Goal: Use online tool/utility: Utilize a website feature to perform a specific function

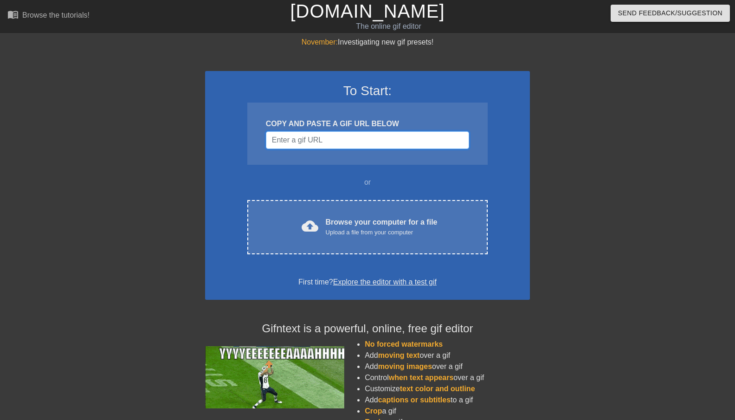
click at [333, 142] on input "Username" at bounding box center [367, 140] width 203 height 18
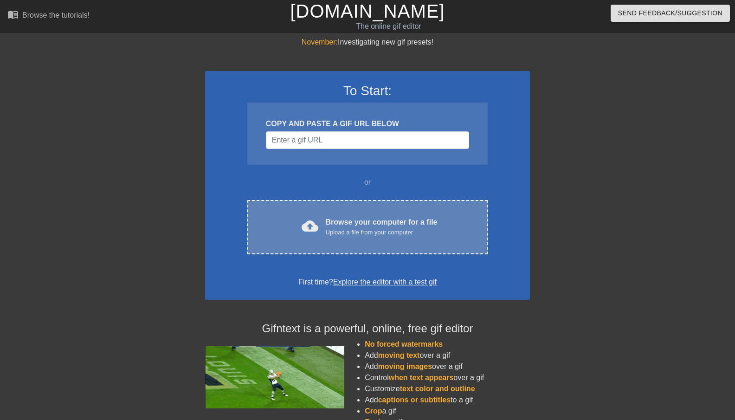
click at [357, 238] on div "cloud_upload Browse your computer for a file Upload a file from your computer C…" at bounding box center [367, 227] width 240 height 54
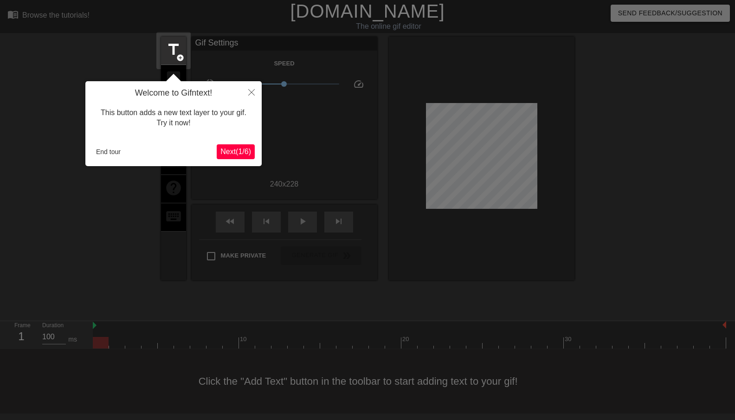
click at [251, 93] on icon "Close" at bounding box center [251, 92] width 6 height 6
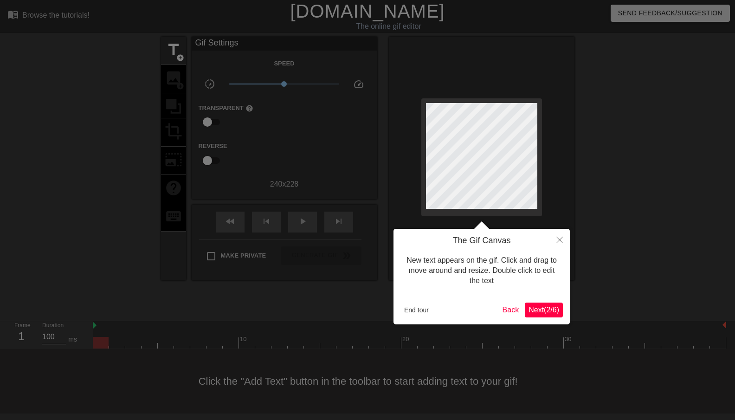
click at [560, 240] on icon "Close" at bounding box center [560, 240] width 6 height 6
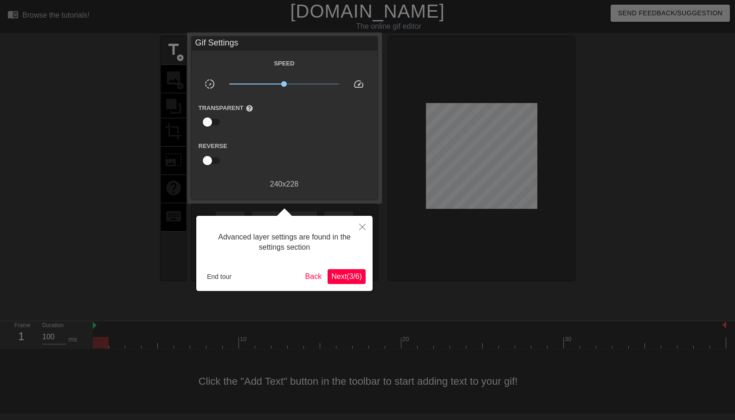
click at [363, 226] on icon "Close" at bounding box center [362, 227] width 6 height 6
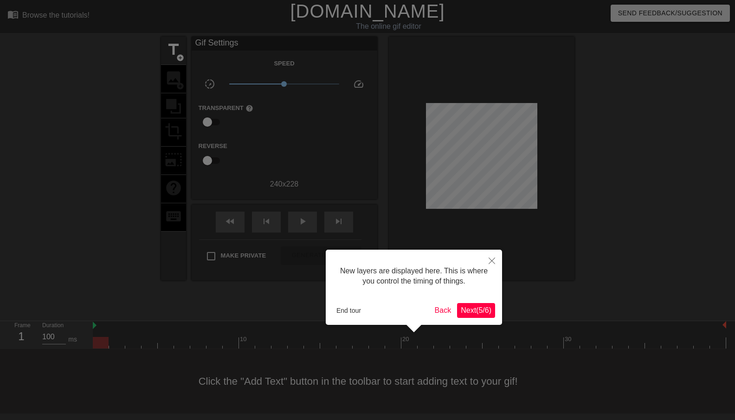
scroll to position [8, 0]
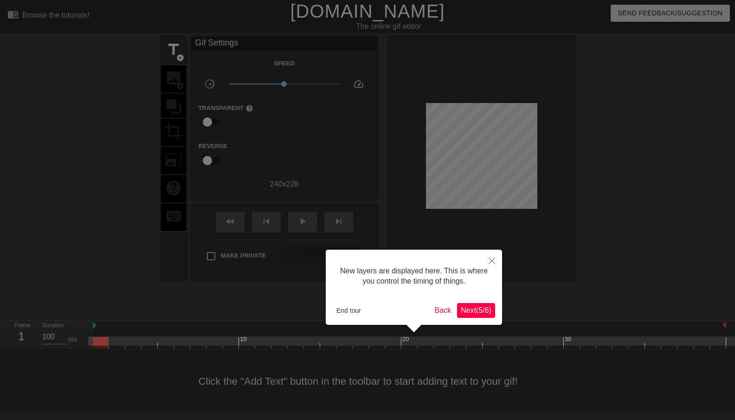
click at [489, 255] on button "Close" at bounding box center [492, 260] width 20 height 21
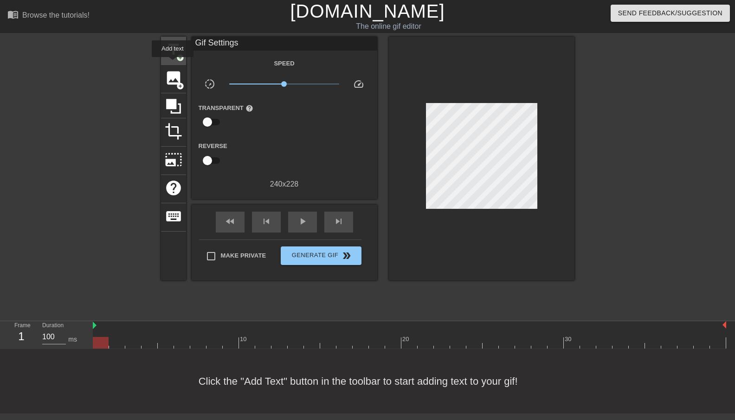
click at [173, 64] on div "title add_circle" at bounding box center [173, 51] width 25 height 28
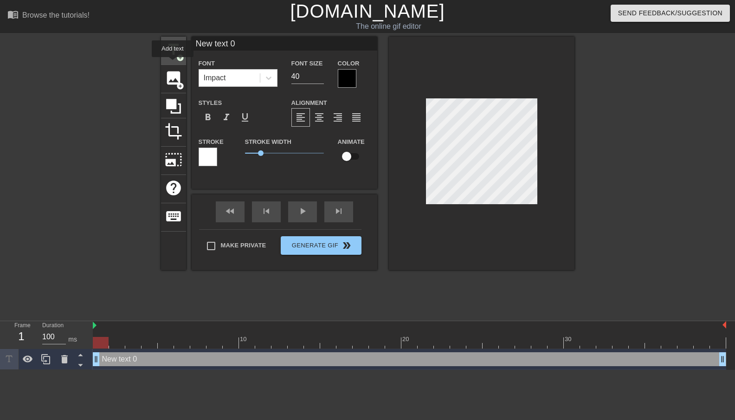
scroll to position [0, 0]
type input "C"
type textarea "C"
type input "Ch"
type textarea "Ch"
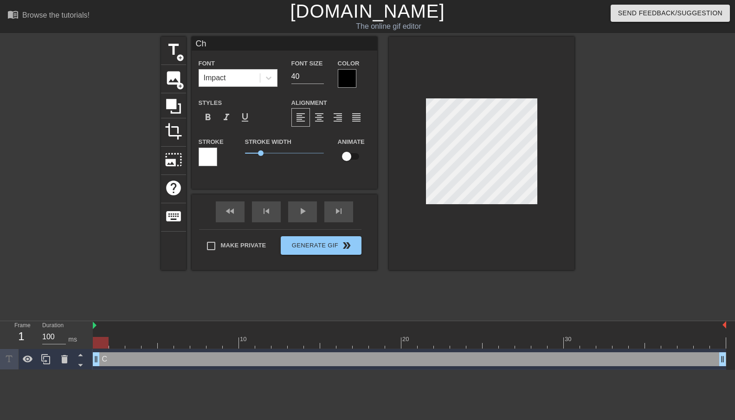
type input "Cha"
type textarea "Cha"
type input "[PERSON_NAME]"
type textarea "[PERSON_NAME]"
type input "[PERSON_NAME]"
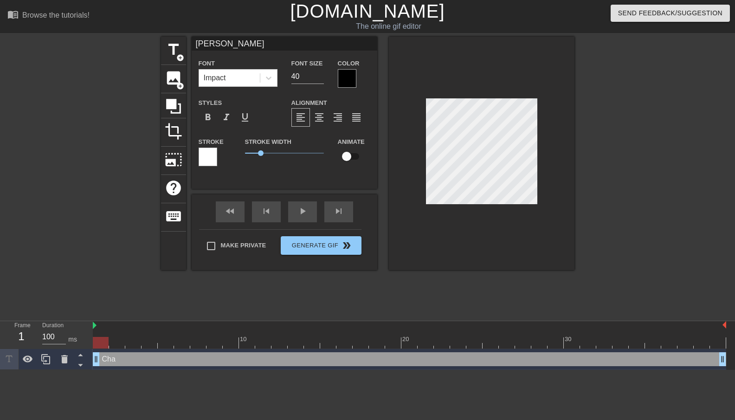
type textarea "[PERSON_NAME]"
type input "Changi"
type textarea "Changi"
type input "Changin"
type textarea "Changin"
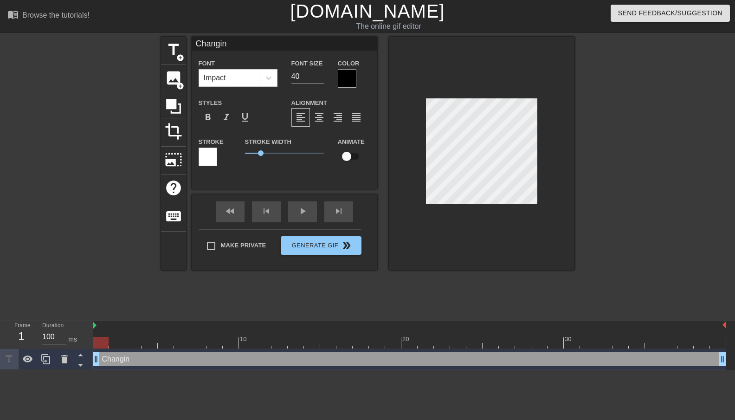
type input "Changing"
type textarea "Changing"
type input "Changing"
type textarea "Changing"
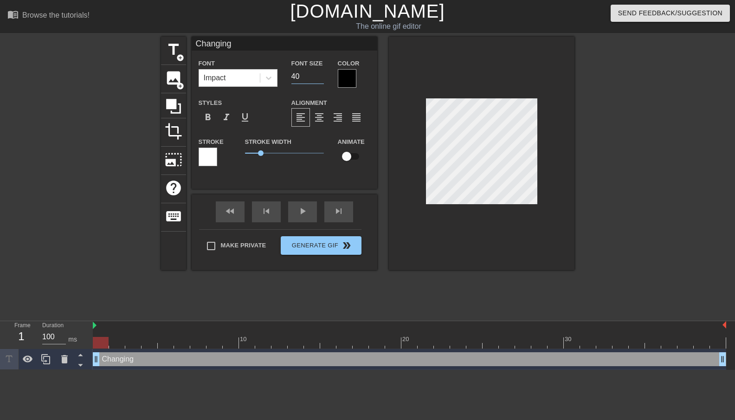
drag, startPoint x: 300, startPoint y: 79, endPoint x: 279, endPoint y: 78, distance: 21.4
click at [279, 78] on div "Font Impact Font Size 40 Color" at bounding box center [285, 73] width 186 height 30
type input "20"
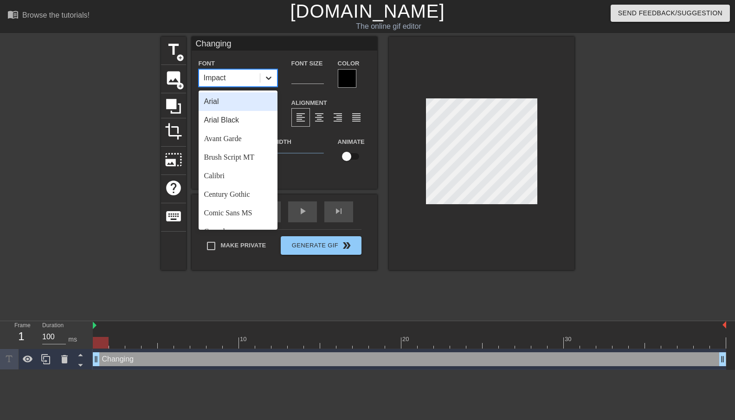
click at [271, 78] on icon at bounding box center [269, 78] width 6 height 3
click at [254, 117] on div "Arial Black" at bounding box center [238, 120] width 79 height 19
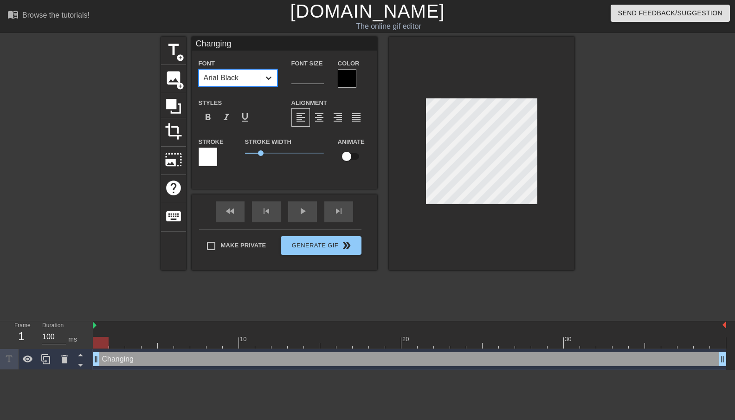
click at [270, 79] on icon at bounding box center [268, 77] width 9 height 9
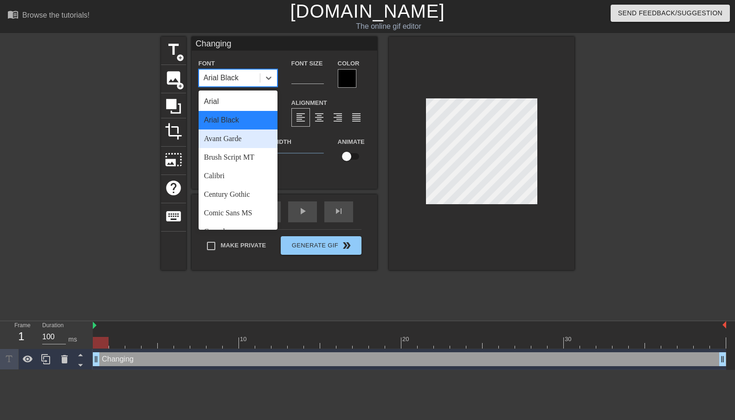
click at [253, 137] on div "Avant Garde" at bounding box center [238, 139] width 79 height 19
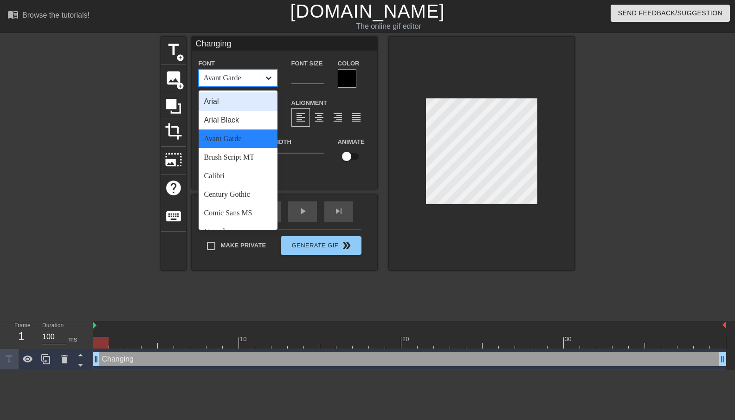
click at [272, 80] on icon at bounding box center [268, 77] width 9 height 9
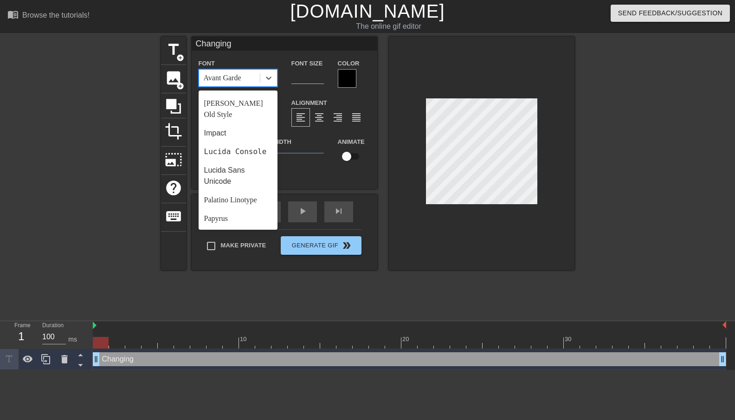
scroll to position [225, 0]
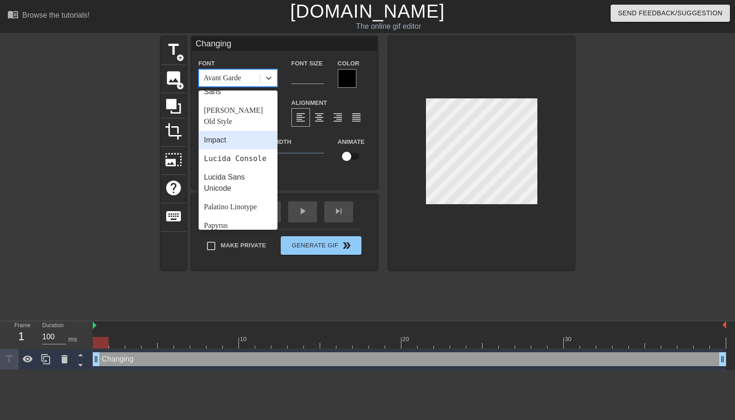
click at [256, 131] on div "Impact" at bounding box center [238, 140] width 79 height 19
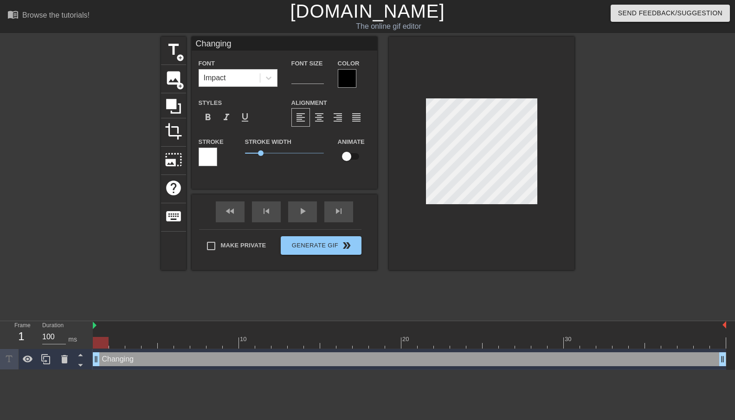
click at [344, 80] on div at bounding box center [347, 78] width 19 height 19
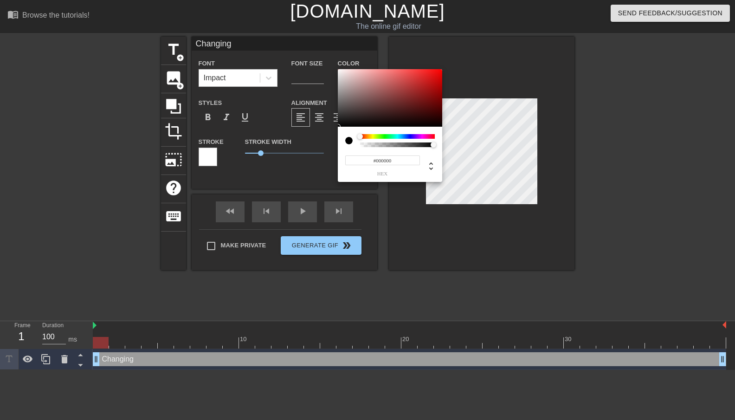
click at [378, 176] on span "hex" at bounding box center [382, 173] width 75 height 5
click at [432, 168] on icon at bounding box center [431, 166] width 4 height 8
type input "232"
type input "225"
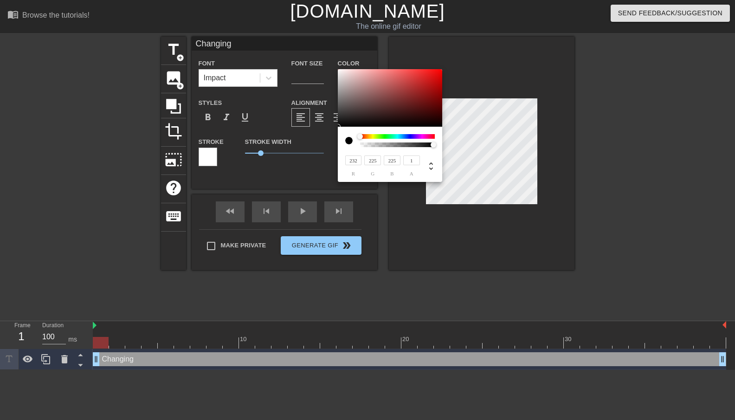
click at [341, 74] on div at bounding box center [390, 98] width 104 height 58
type input "234"
type input "227"
type input "243"
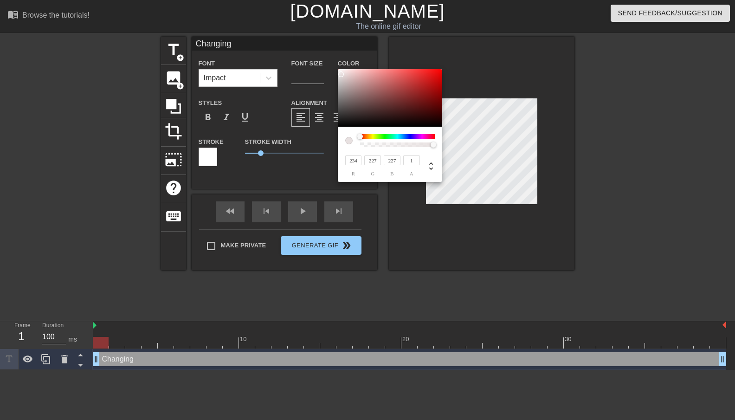
type input "237"
type input "253"
type input "84"
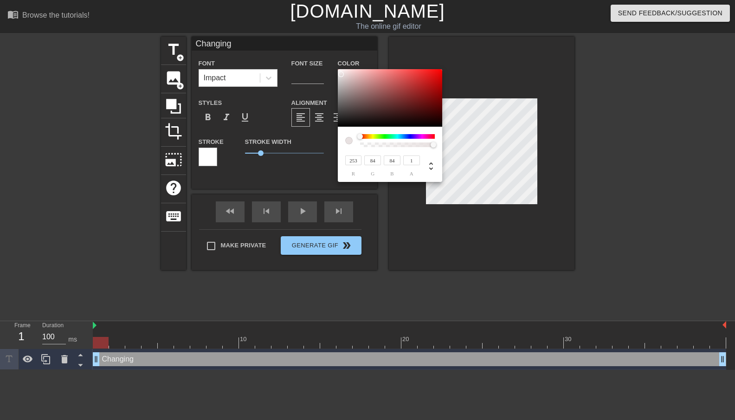
type input "255"
type input "198"
type input "255"
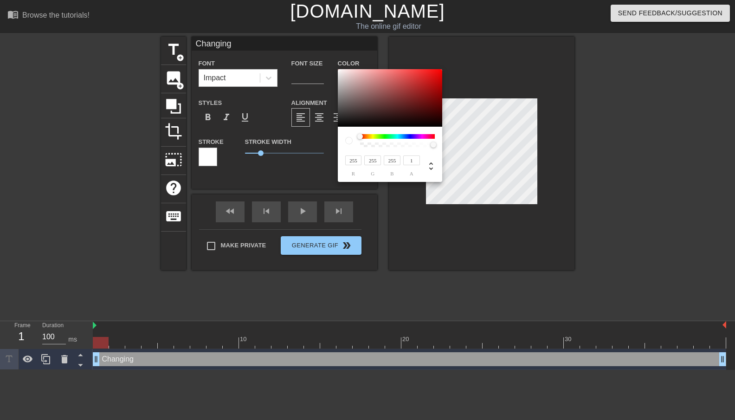
type input "198"
type input "85"
type input "252"
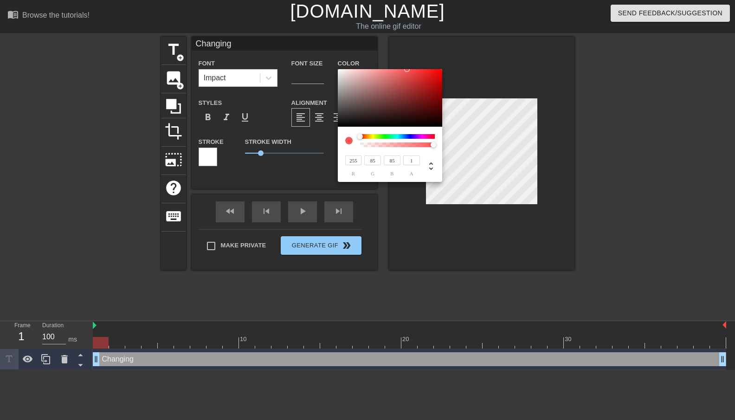
type input "252"
drag, startPoint x: 341, startPoint y: 74, endPoint x: 339, endPoint y: 67, distance: 7.3
click at [339, 67] on div "255 r 252 g 252 b 1 a" at bounding box center [367, 210] width 735 height 420
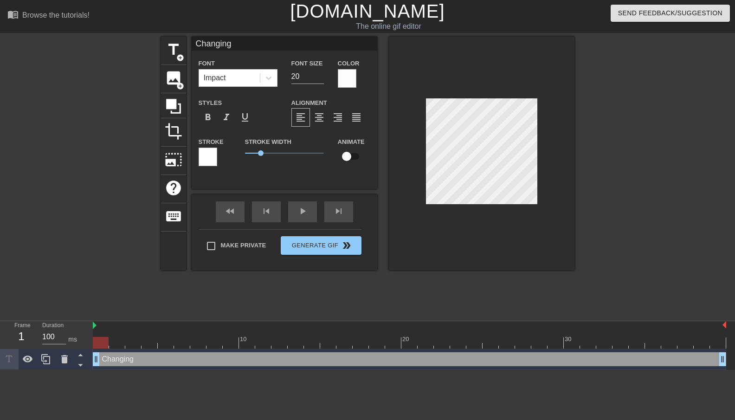
scroll to position [0, 1]
type input "C"
type textarea "C"
type input "Ch"
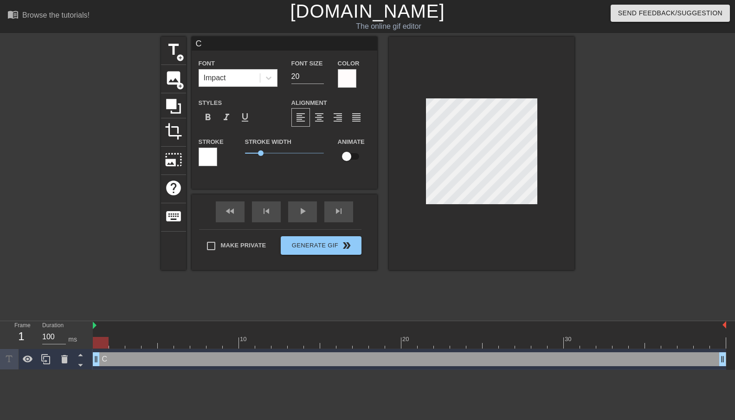
type textarea "Ch"
type input "Cha"
type textarea "Cha"
type input "[PERSON_NAME]"
type textarea "[PERSON_NAME]"
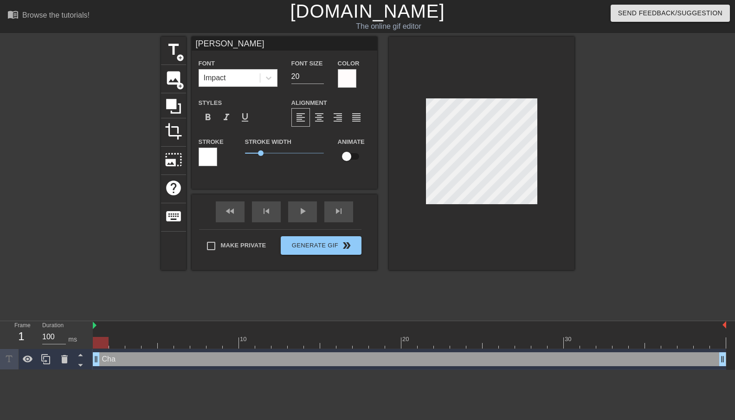
type input "[PERSON_NAME]"
type textarea "[PERSON_NAME]"
type input "Changi"
type textarea "Changi"
type input "Changin"
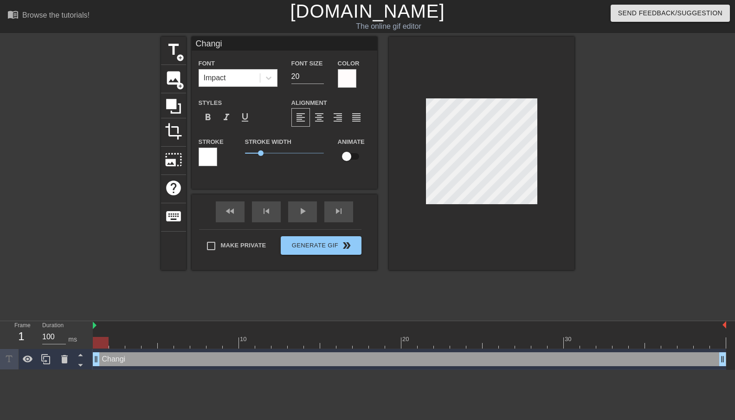
type textarea "Changin"
type input "Changing"
type textarea "Changing"
type input "Changing"
type textarea "Changing"
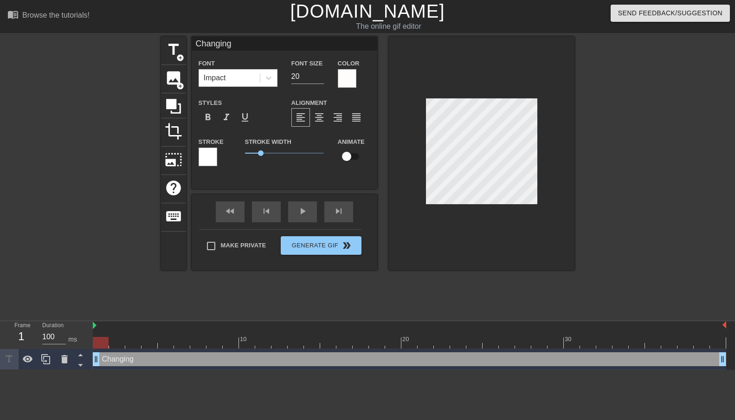
type input "Changing e"
type textarea "Changing e"
type input "Changing em"
type textarea "Changing em"
type input "Changing ema"
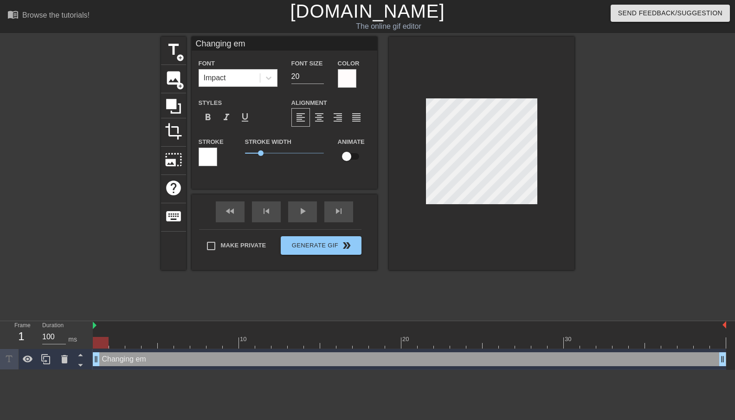
type textarea "Changing ema"
type input "Changing emai"
type textarea "Changing emai"
type input "Changing email"
type textarea "Changing email"
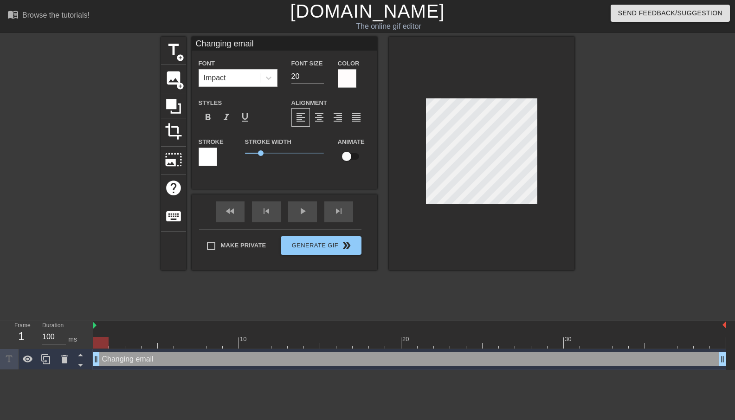
type input "Changing email"
type textarea "Changing email"
type input "Changing email c"
type textarea "Changing email c"
type input "Changing email cl"
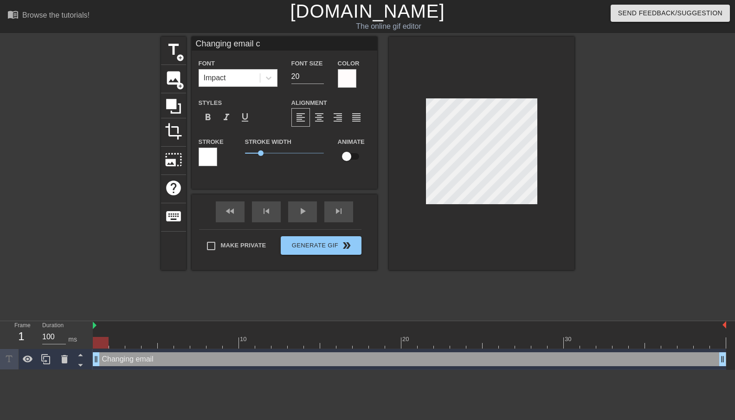
type textarea "Changing email cl"
type input "Changing email cle"
type textarea "Changing email cle"
type input "Changing email cl"
type textarea "Changing email cl"
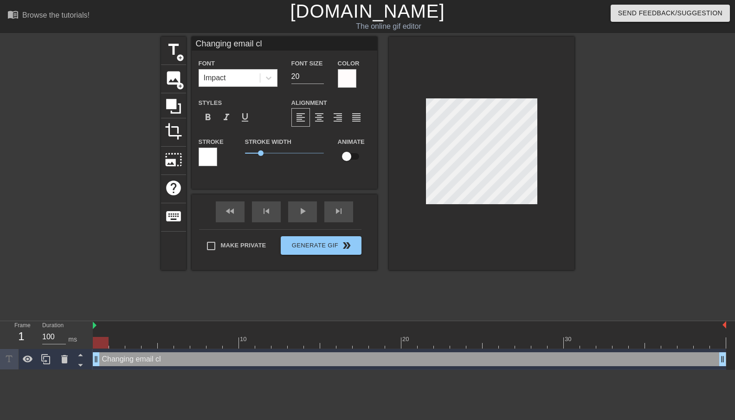
type input "Changing email cli"
type textarea "Changing email cli"
type input "Changing email clie"
type textarea "Changing email clie"
type input "Changing email clien"
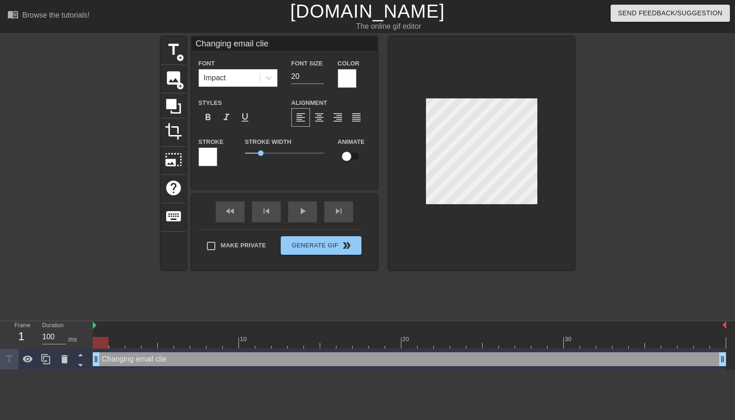
type textarea "Changing email clien"
type input "Changing email client"
type textarea "Changing email client"
type input "Changing email client"
type textarea "Changing email client"
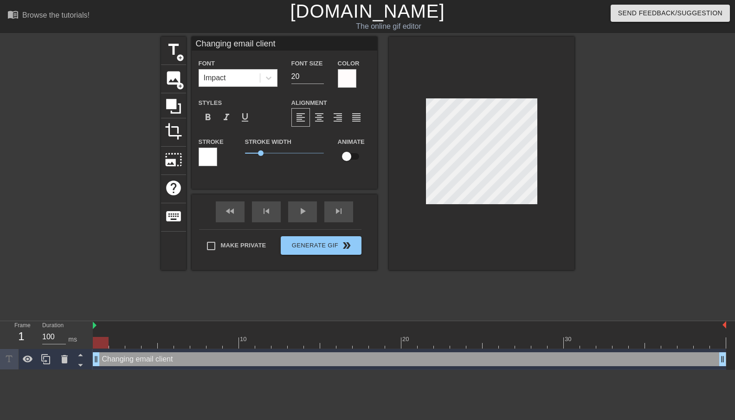
type input "Changing email client f"
type textarea "Changing email client f"
type input "Changing email client fr"
type textarea "Changing email client fr"
type input "Changing email client fro"
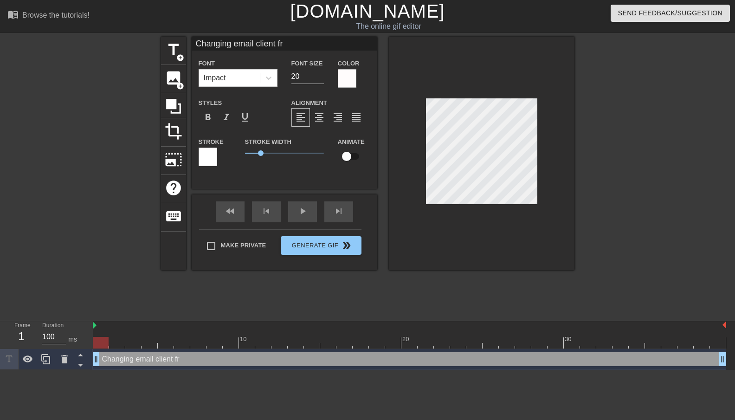
type textarea "Changing email client fro"
type input "Changing email client from"
type textarea "Changing email client from"
type input "Changing email client from"
type textarea "Changing email client from"
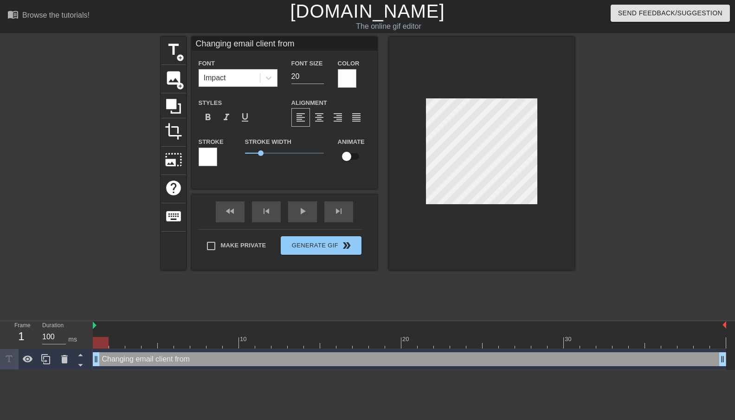
type input "Changing email client from G"
type textarea "Changing email client from G"
type input "Changing email client from Go"
type textarea "Changing email client from Go"
type input "Changing email client from Goo"
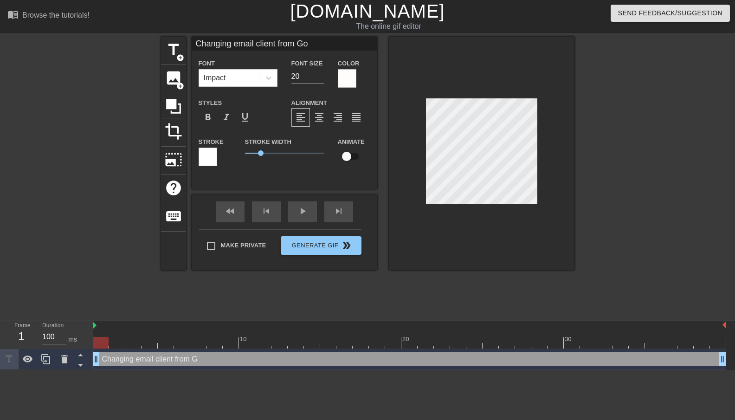
type textarea "Changing email client from Goo"
type input "Changing email client from Goog"
type textarea "Changing email client from Goog"
type input "Changing email client from Googl"
type textarea "Changing email client from Googl"
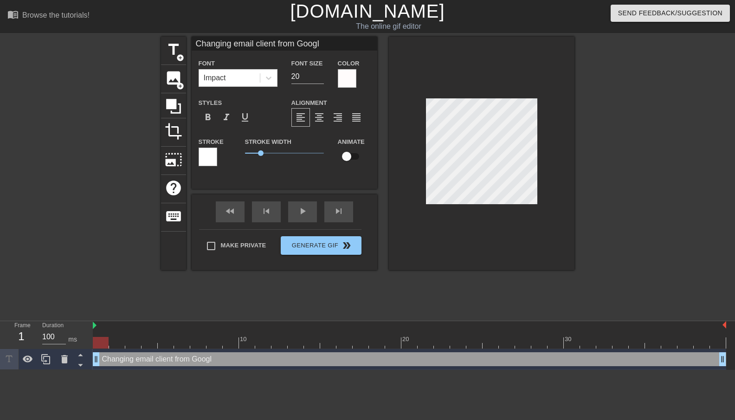
type input "Changing email client from Google"
type textarea "Changing email client from Google"
type input "Changing email client from Google"
type textarea "Changing email client from Google"
type input "Changing email client from Google t"
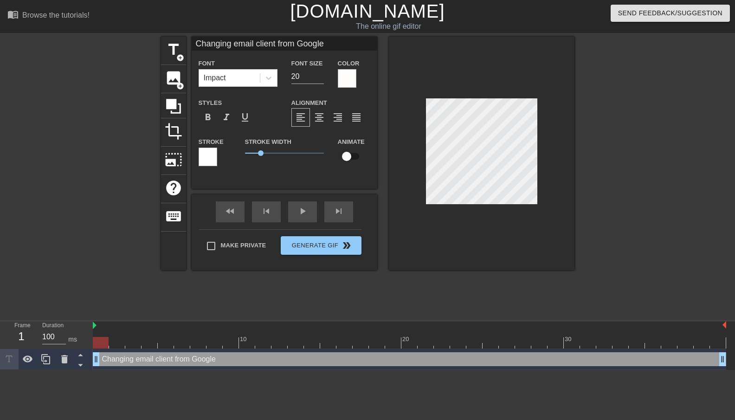
type textarea "Changing email client from Google t"
type input "Changing email client from Google to"
type textarea "Changing email client from Google to"
type input "Changing email client from Google to"
type textarea "Changing email client from Google to"
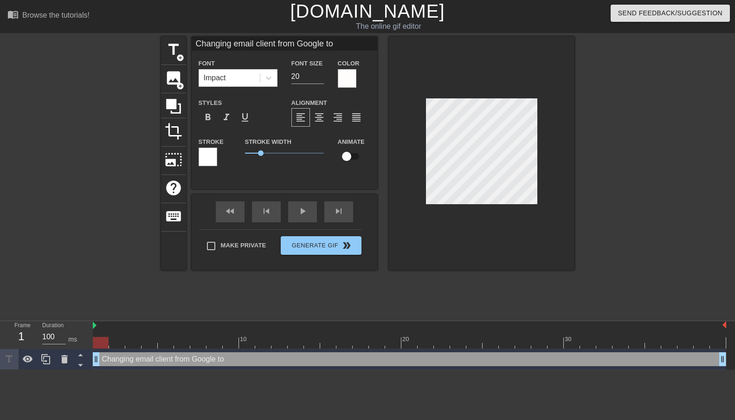
type input "Changing email client from Google to M"
type textarea "Changing email client from Google to M"
type input "Changing email client from Google to Mi"
type textarea "Changing email client from Google to Mi"
type input "Changing email client from Google to Mic"
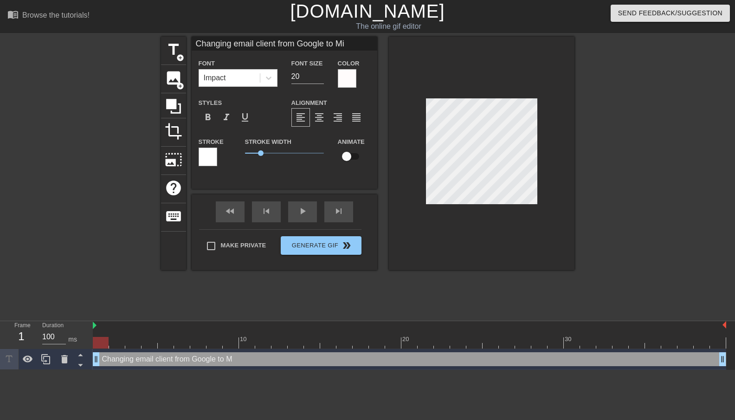
type textarea "Changing email client from Google to Mic"
type input "Changing email client from Google to Micr"
type textarea "Changing email client from Google to Micr"
type input "Changing email client from Google to Micro"
type textarea "Changing email client from Google to Micro"
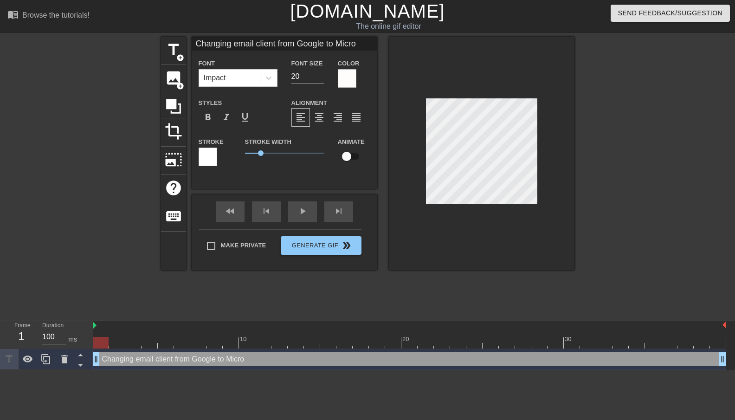
type input "Changing email client from Google to Micros"
type textarea "Changing email client from Google to Micros"
type input "Changing email client from Google to Microso"
type textarea "Changing email client from Google to Microso"
type input "Changing email client from Google to Microsof"
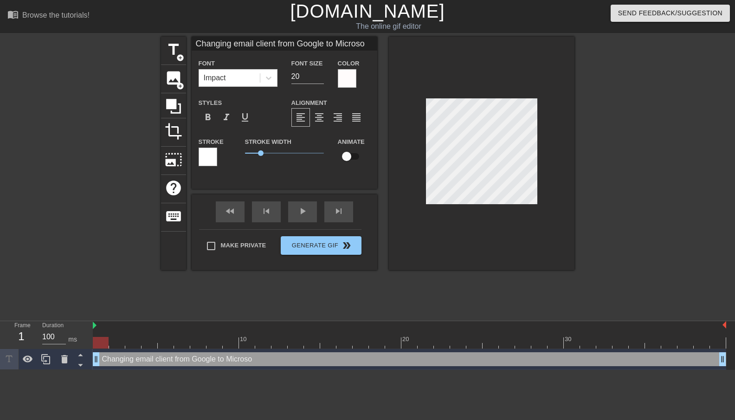
type textarea "Changing email client from Google to Microsof"
type input "Changing email client from Google to Microsoft"
type textarea "Changing email client from Google to Microsoft"
click at [319, 78] on input "19" at bounding box center [308, 76] width 32 height 15
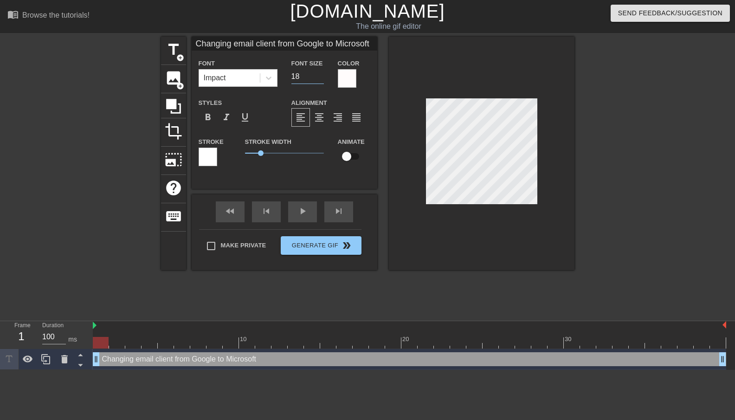
click at [319, 78] on input "18" at bounding box center [308, 76] width 32 height 15
click at [319, 78] on input "17" at bounding box center [308, 76] width 32 height 15
click at [319, 78] on input "16" at bounding box center [308, 76] width 32 height 15
click at [319, 78] on input "15" at bounding box center [308, 76] width 32 height 15
click at [319, 78] on input "14" at bounding box center [308, 76] width 32 height 15
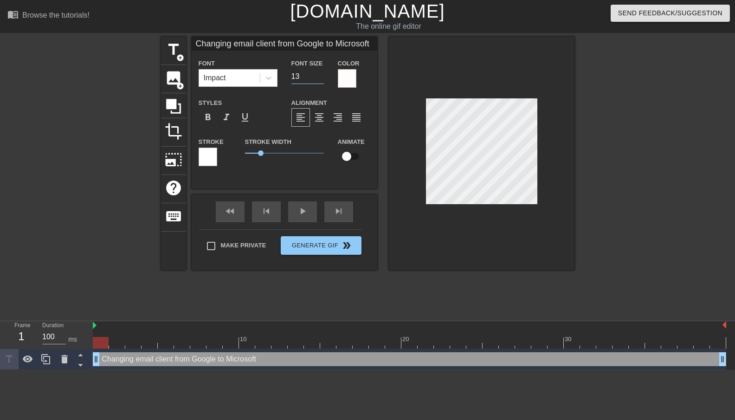
click at [319, 78] on input "13" at bounding box center [308, 76] width 32 height 15
click at [319, 78] on input "12" at bounding box center [308, 76] width 32 height 15
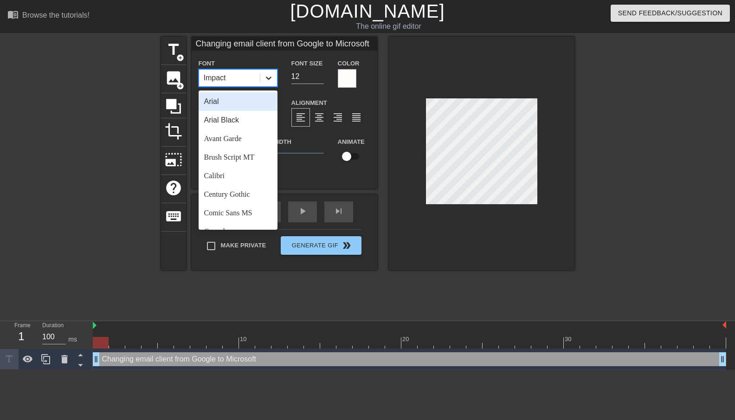
click at [270, 84] on div at bounding box center [268, 78] width 17 height 17
click at [247, 140] on div "Avant Garde" at bounding box center [238, 139] width 79 height 19
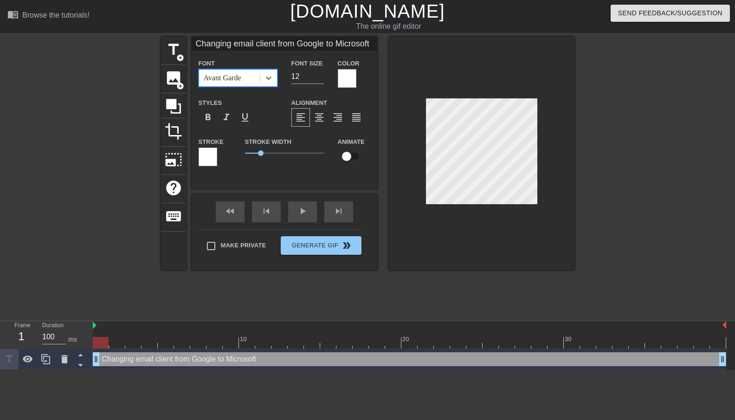
scroll to position [0, 3]
click at [318, 78] on input "11" at bounding box center [308, 76] width 32 height 15
type input "10"
click at [318, 78] on input "10" at bounding box center [308, 76] width 32 height 15
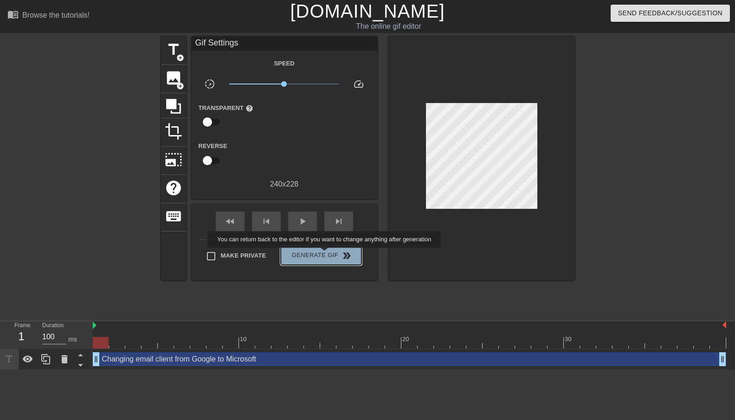
click at [331, 254] on span "Generate Gif double_arrow" at bounding box center [321, 255] width 73 height 11
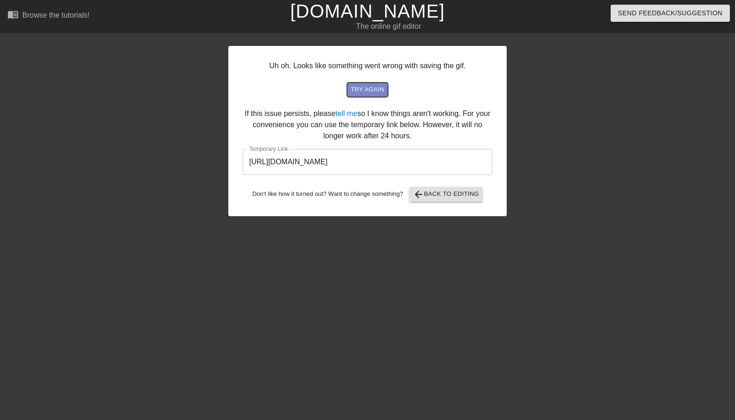
click at [369, 91] on span "try again" at bounding box center [367, 89] width 33 height 11
click at [370, 93] on span "try again" at bounding box center [367, 89] width 33 height 11
click at [372, 86] on span "try again" at bounding box center [367, 89] width 33 height 11
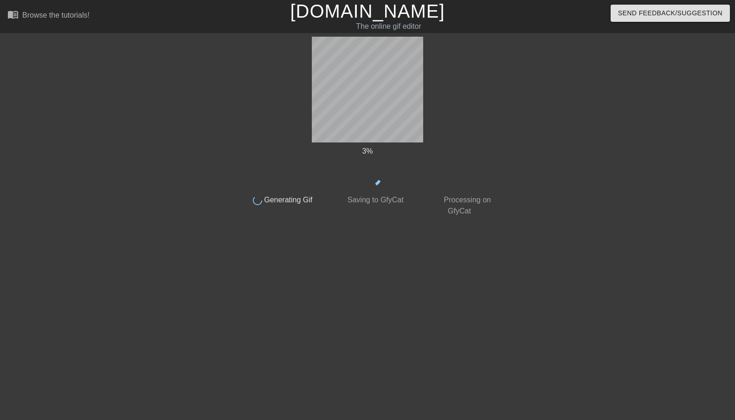
scroll to position [0, 0]
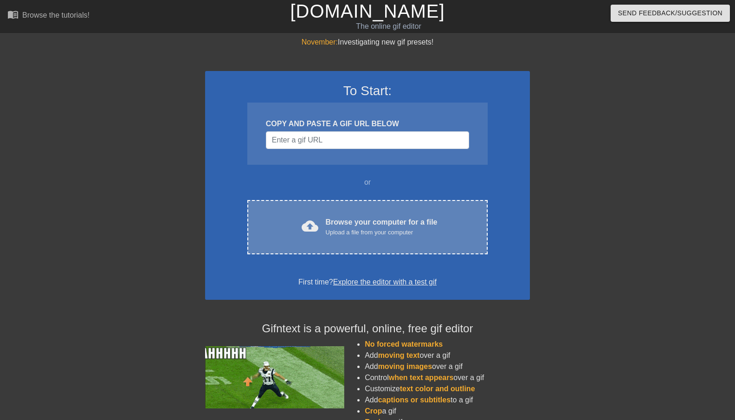
click at [383, 238] on div "cloud_upload Browse your computer for a file Upload a file from your computer C…" at bounding box center [367, 227] width 240 height 54
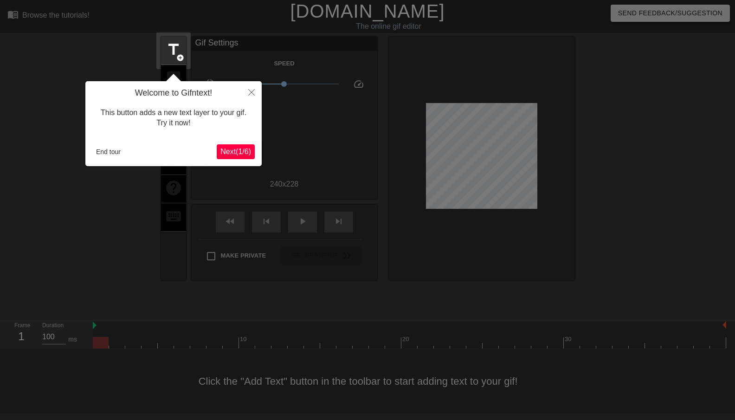
click at [253, 91] on icon "Close" at bounding box center [251, 92] width 6 height 6
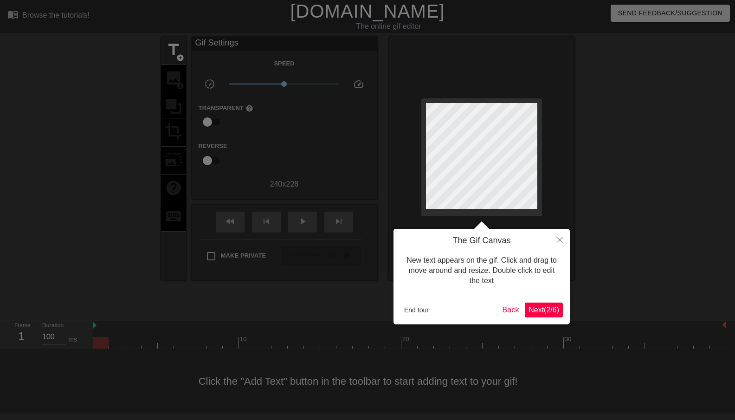
click at [420, 310] on button "End tour" at bounding box center [417, 310] width 32 height 14
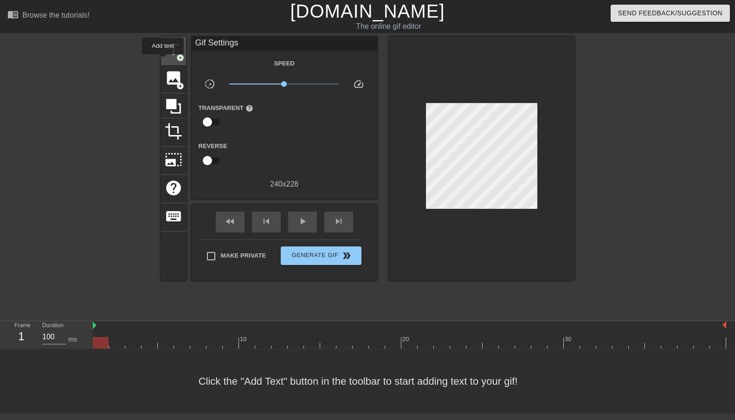
click at [177, 60] on span "add_circle" at bounding box center [180, 58] width 8 height 8
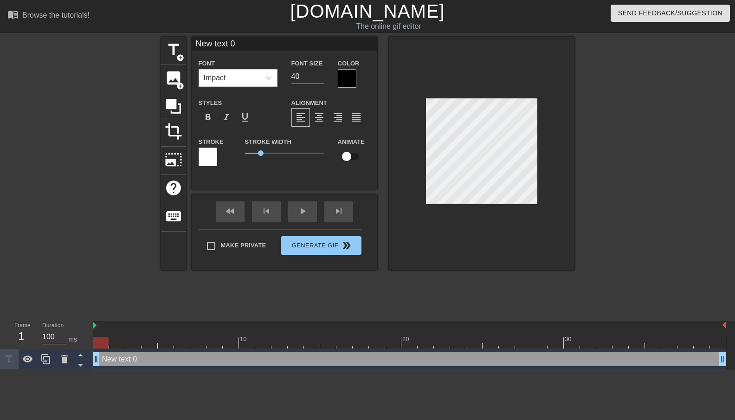
click at [341, 85] on div at bounding box center [347, 78] width 19 height 19
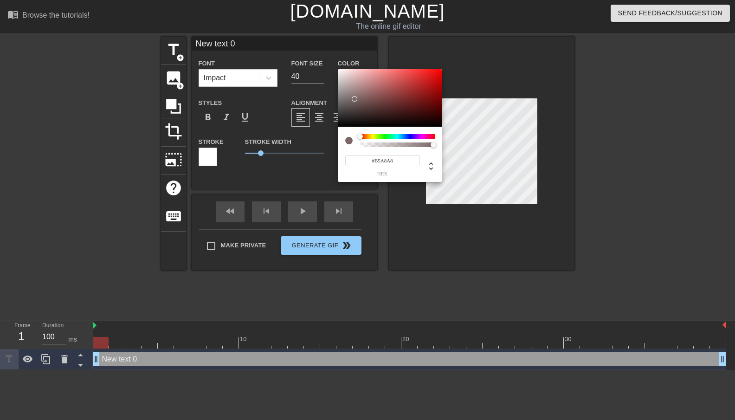
type input "#FFFFFF"
drag, startPoint x: 355, startPoint y: 99, endPoint x: 328, endPoint y: 59, distance: 47.9
click at [328, 59] on div "#FFFFFF hex" at bounding box center [367, 210] width 735 height 420
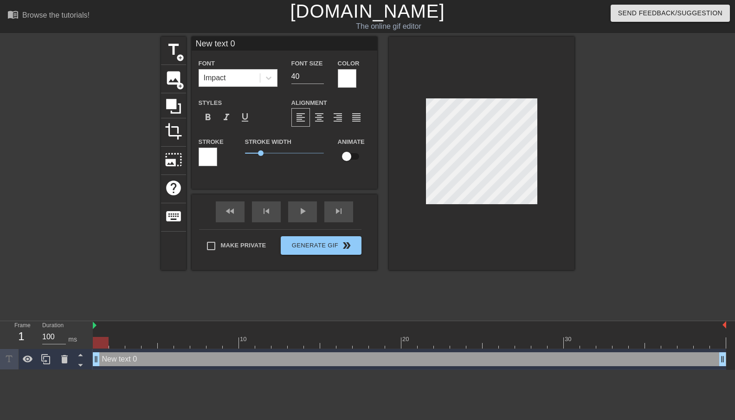
scroll to position [0, 1]
type input "C"
type textarea "C"
type input "Ch"
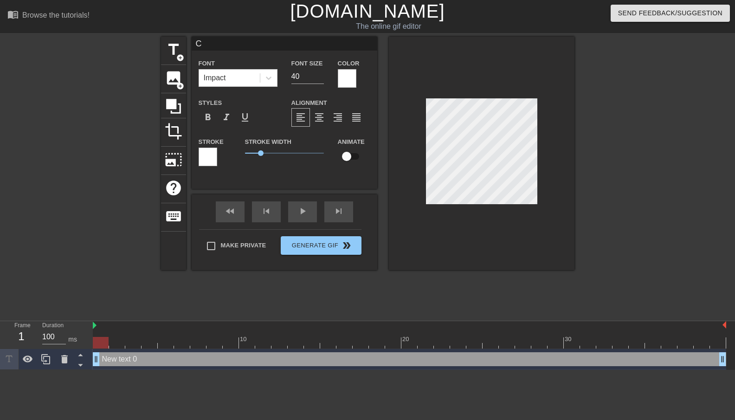
type textarea "Ch"
type input "Cha"
type textarea "Cha"
type input "[PERSON_NAME]"
type textarea "[PERSON_NAME]"
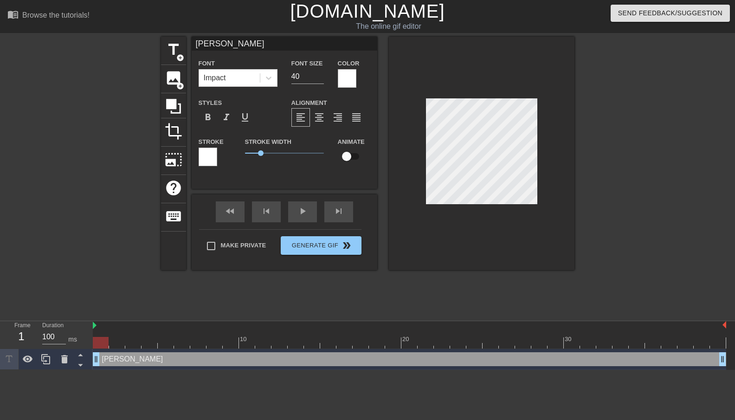
type input "[PERSON_NAME]"
type textarea "[PERSON_NAME]"
type input "Changi"
type textarea "Changi"
type input "Changin"
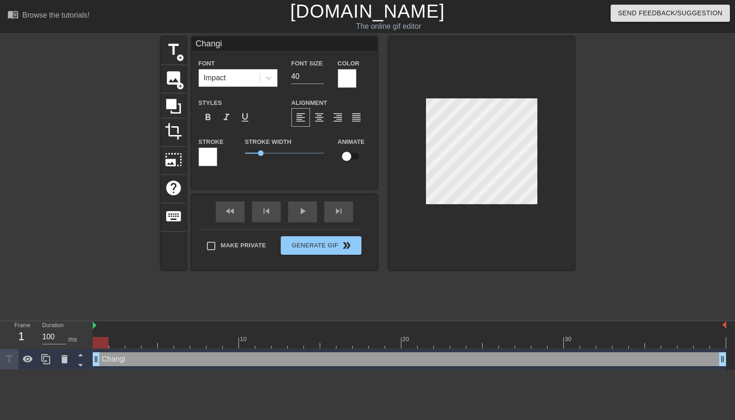
type textarea "Changin"
type input "Changing"
type textarea "Changing"
type input "Changing"
type textarea "Changing"
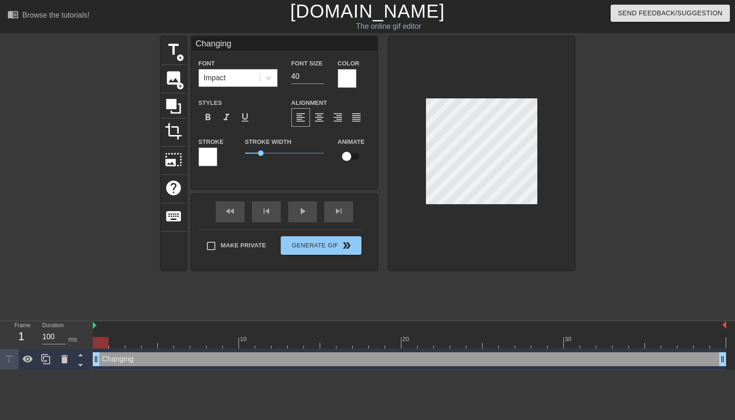
type input "Changing e"
type textarea "Changing e"
type input "Changing em"
type textarea "Changing em"
type input "Changing ema"
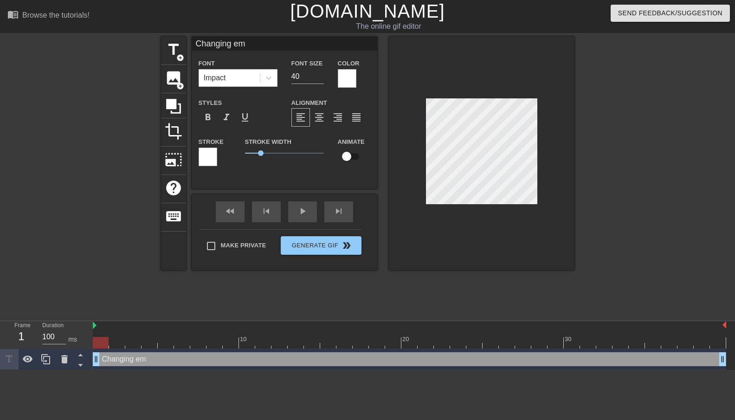
type textarea "Changing ema"
type input "Changing emai"
type textarea "Changing emai"
type input "Changing email"
type textarea "Changing email"
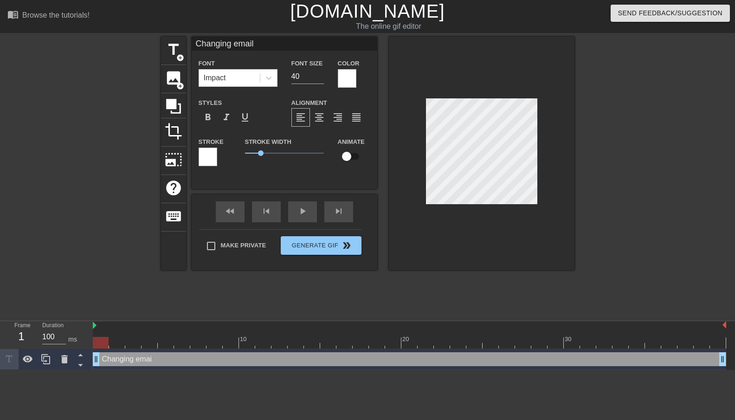
type input "Changing email"
type textarea "Changing email"
type input "Changing email c"
type textarea "Changing email c"
type input "Changing email cl"
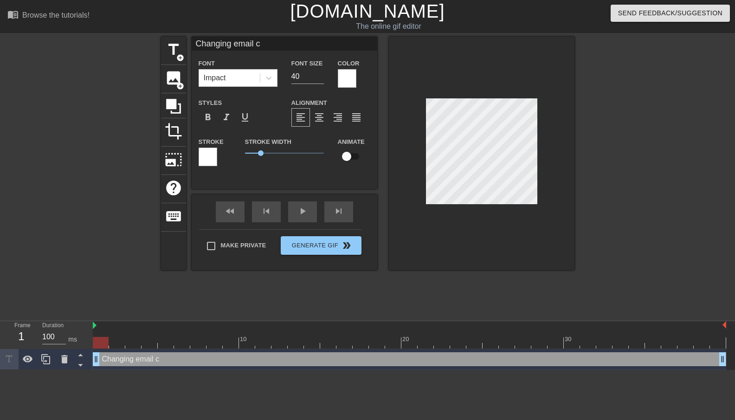
type textarea "Changing email cl"
type input "Changing email cli"
type textarea "Changing email cli"
type input "Changing email clie"
type textarea "Changing email clie"
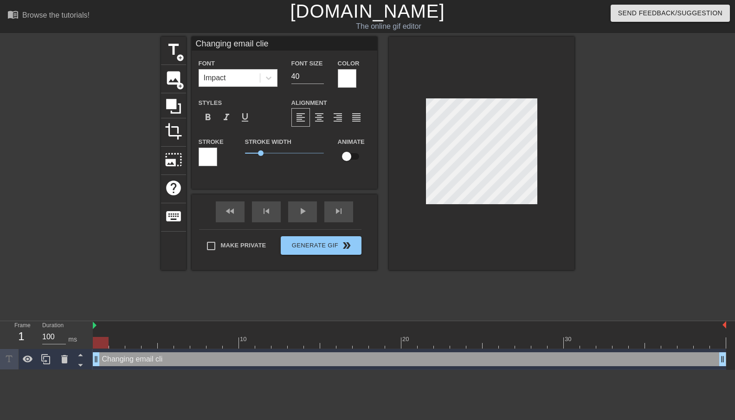
type input "Changing email clien"
type textarea "Changing email clien"
type input "Changing email client"
type textarea "Changing email client"
type input "Changing email client"
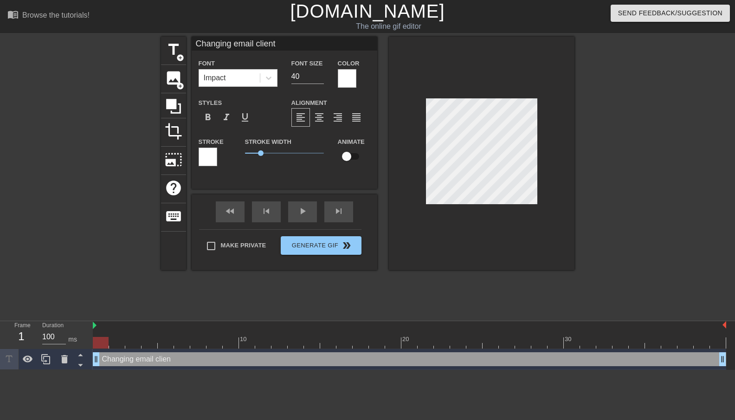
type textarea "Changing email client"
type input "Changing email client f"
type textarea "Changing email client f"
type input "Changing email client fo"
type textarea "Changing email client fo"
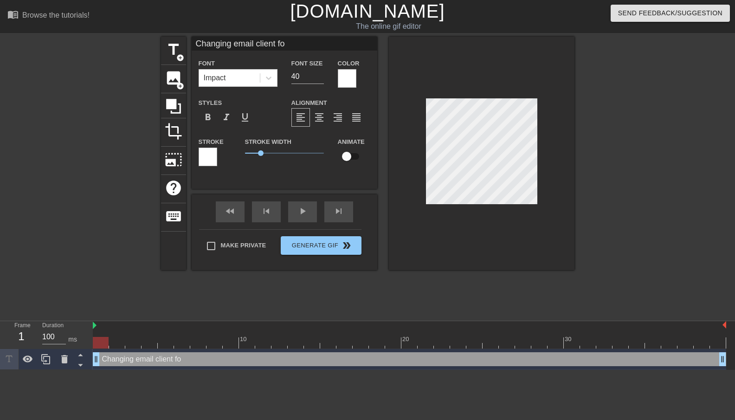
type input "Changing email client for"
type textarea "Changing email client for"
type input "Changing email client fo"
type textarea "Changing email client fo"
type input "Changing email client f"
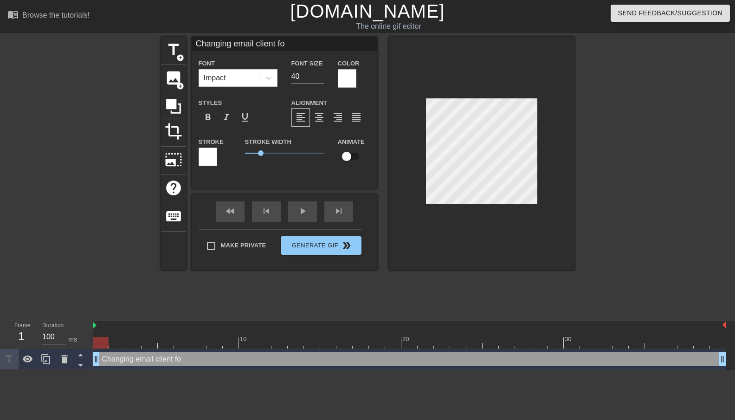
type textarea "Changing email client f"
type input "Changing email client fr"
type textarea "Changing email client fr"
type input "Changing email client fro"
type textarea "Changing email client fro"
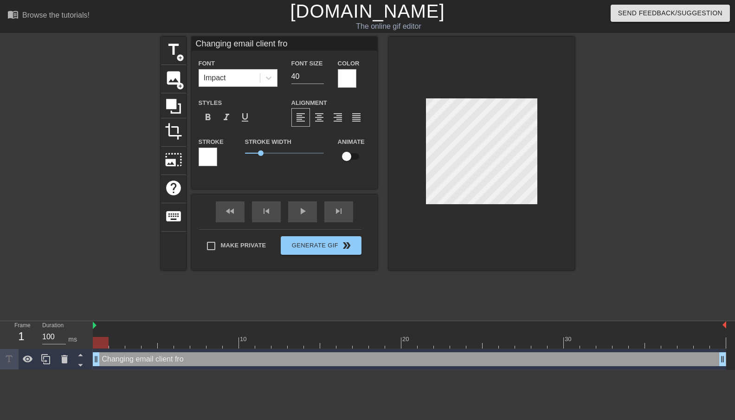
type input "Changing email client from"
type textarea "Changing email client from"
type input "Changing email client from"
type textarea "Changing email client from"
type input "Changing email client from G"
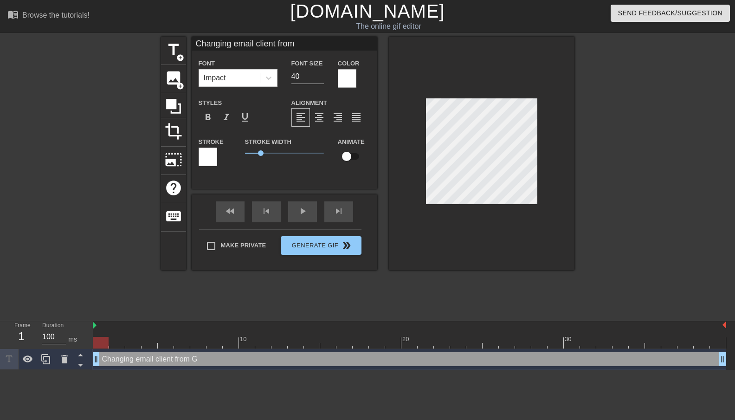
type textarea "Changing email client from G"
type input "Changing email client from Go"
type textarea "Changing email client from Go"
type input "Changing email client from Goo"
type textarea "Changing email client from Goo"
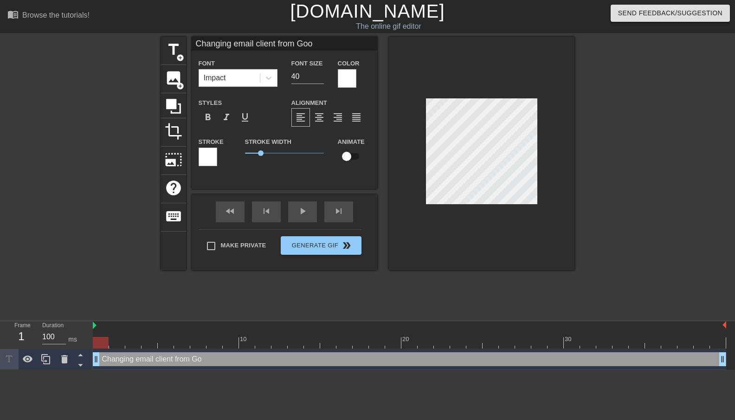
type input "Changing email client from Goog"
type textarea "Changing email client from Goog"
type input "Changing email client from Googl"
type textarea "Changing email client from Googl"
type input "Changing email client from Google"
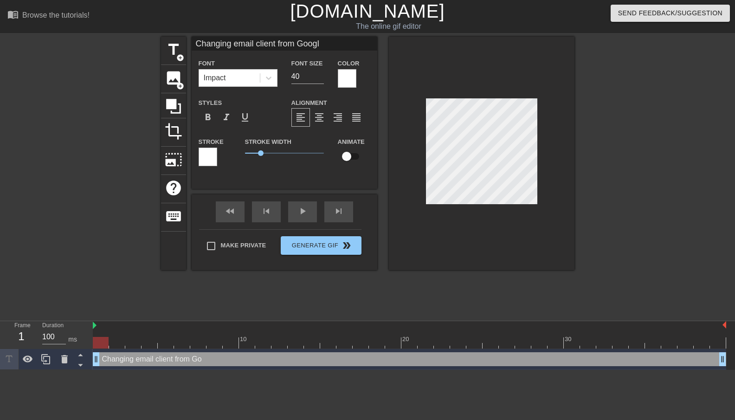
type textarea "Changing email client from Google"
type input "Changing email client from Google"
type textarea "Changing email client from Google"
type input "Changing email client from Google t"
type textarea "Changing email client from Google t"
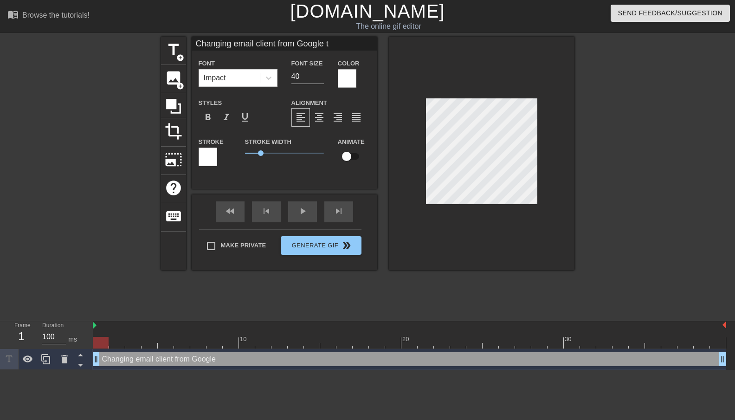
type input "Changing email client from Google to"
type textarea "Changing email client from Google to"
type input "Changing email client from Google to"
type textarea "Changing email client from Google to"
type input "Changing email client from Google to M"
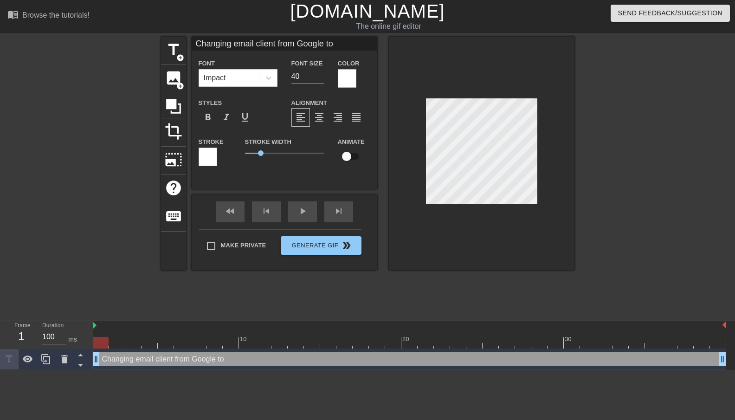
type textarea "Changing email client from Google to M"
type input "Changing email client from Google to Mi"
type textarea "Changing email client from Google to Mi"
type input "Changing email client from Google to Mic"
type textarea "Changing email client from Google to Mic"
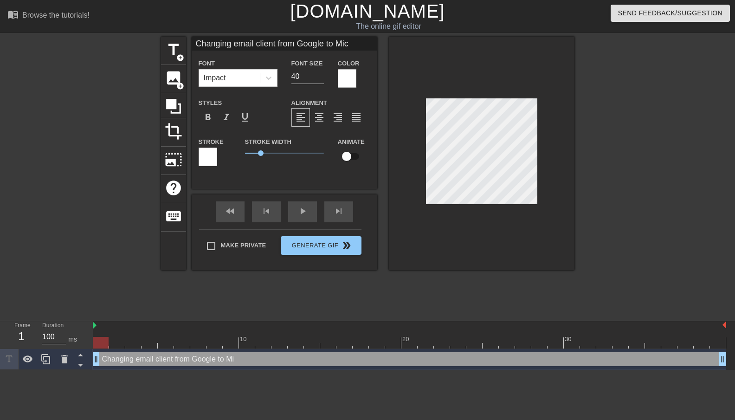
type input "Changing email client from Google to Micr"
type textarea "Changing email client from Google to Micr"
type input "Changing email client from Google to Micro"
type textarea "Changing email client from Google to Micro"
type input "Changing email client from Google to Micros"
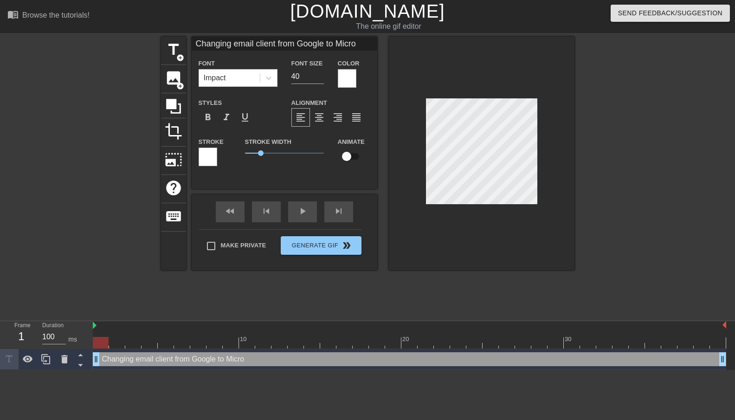
type textarea "Changing email client from Google to Micros"
type input "Changing email client from Google to Microso"
type textarea "Changing email client from Google to Microso"
type input "Changing email client from Google to Microsof"
type textarea "Changing email client from Google to Microsof"
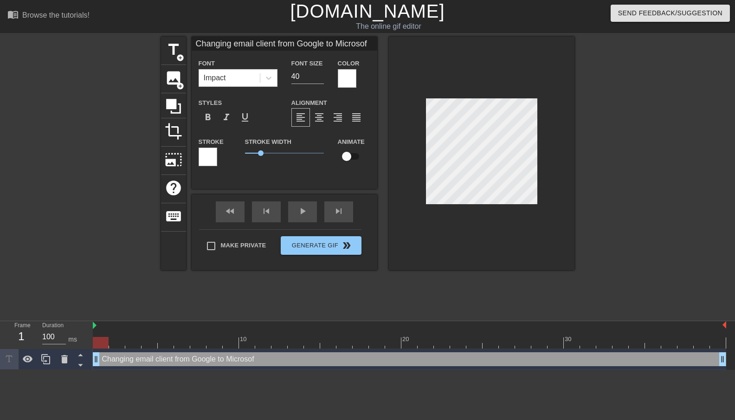
scroll to position [0, 10]
type input "Changing email client from Google to Microsoft"
type textarea "Changing email client from Google to Microsoft"
drag, startPoint x: 302, startPoint y: 77, endPoint x: 279, endPoint y: 77, distance: 22.7
click at [279, 77] on div "Font Impact Font Size 40 Color" at bounding box center [285, 73] width 186 height 30
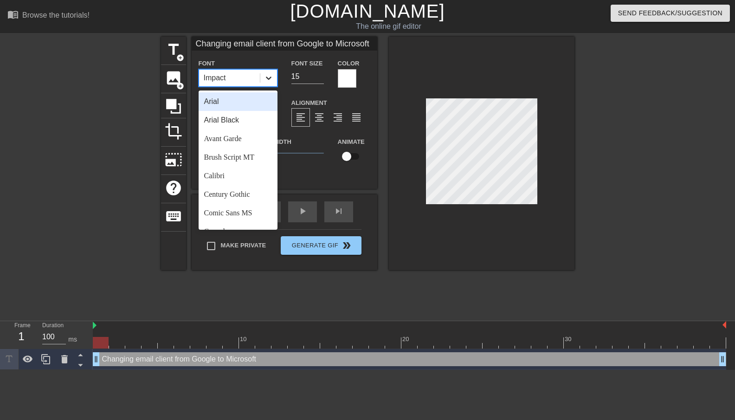
click at [272, 78] on icon at bounding box center [268, 77] width 9 height 9
click at [243, 172] on div "Calibri" at bounding box center [238, 176] width 79 height 19
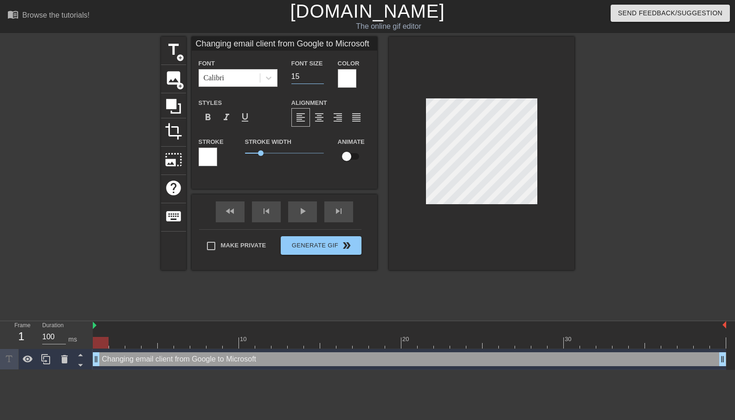
drag, startPoint x: 302, startPoint y: 78, endPoint x: 278, endPoint y: 73, distance: 25.0
click at [278, 74] on div "Font Calibri Font Size 15 Color" at bounding box center [285, 73] width 186 height 30
type input "10"
click at [474, 234] on div at bounding box center [482, 153] width 186 height 233
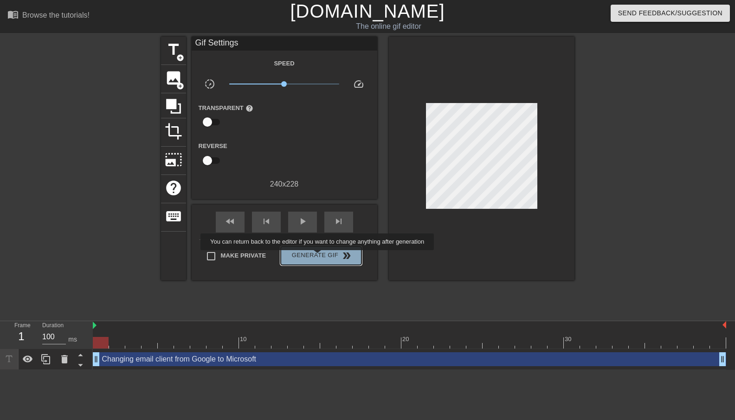
click at [324, 257] on span "Generate Gif double_arrow" at bounding box center [321, 255] width 73 height 11
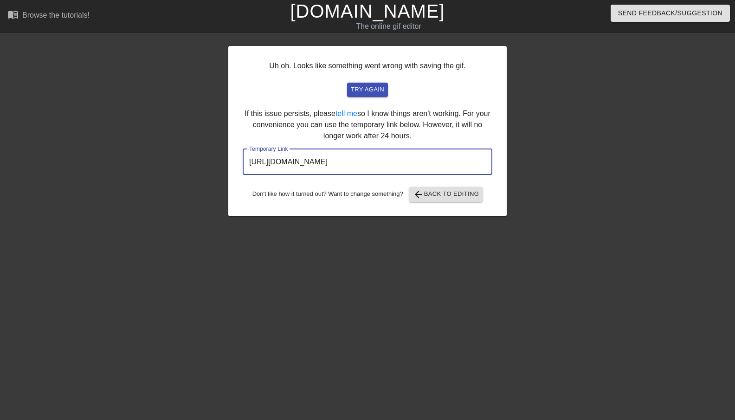
drag, startPoint x: 447, startPoint y: 161, endPoint x: 246, endPoint y: 152, distance: 200.7
click at [246, 152] on input "http://www.gifntext.com/temp_generations/ohWCj3yE.gif" at bounding box center [368, 162] width 250 height 26
click at [162, 168] on div at bounding box center [147, 176] width 139 height 279
